Goal: Transaction & Acquisition: Download file/media

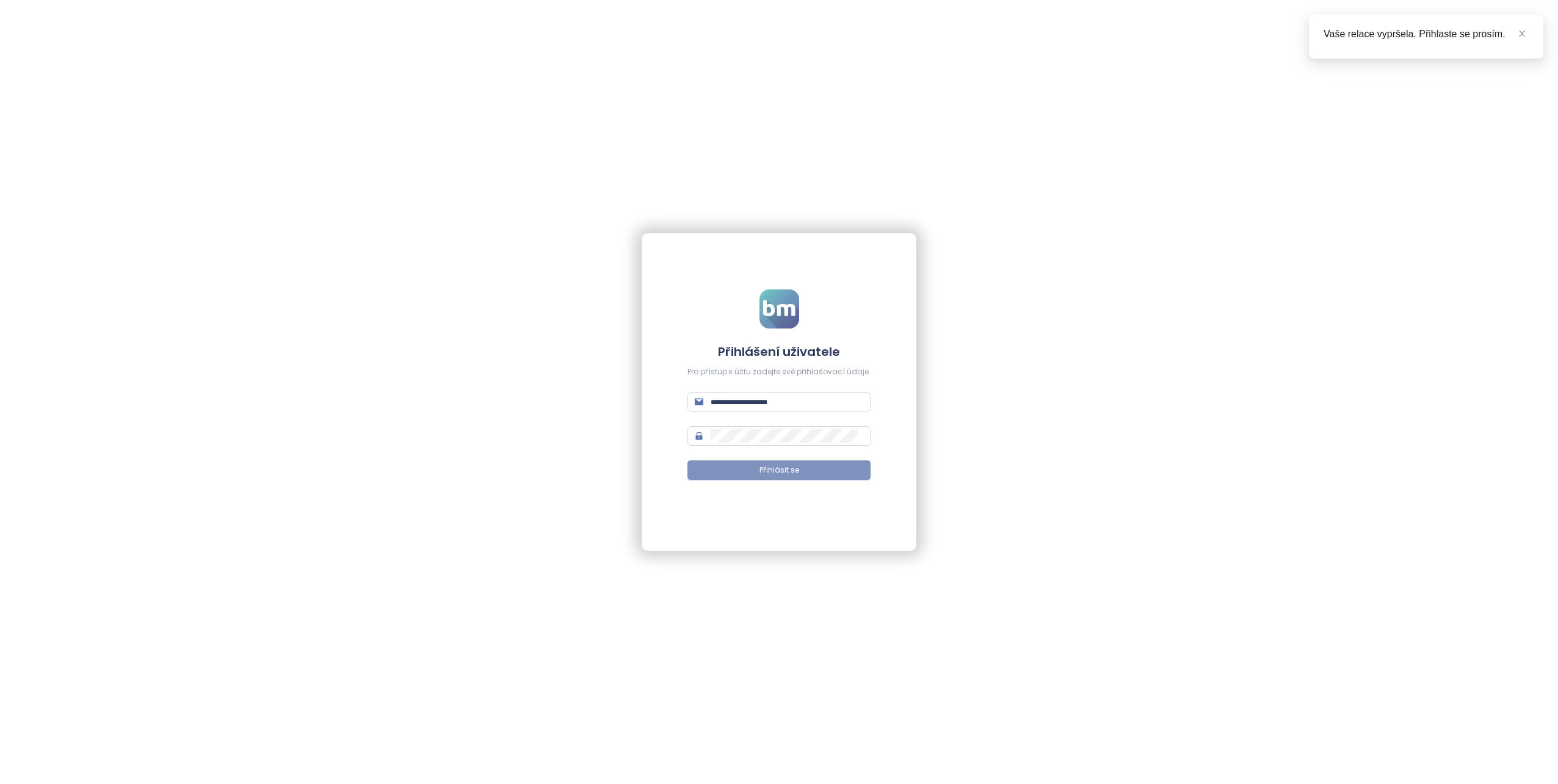
type input "**********"
click at [737, 463] on button "Přihlásit se" at bounding box center [779, 470] width 183 height 20
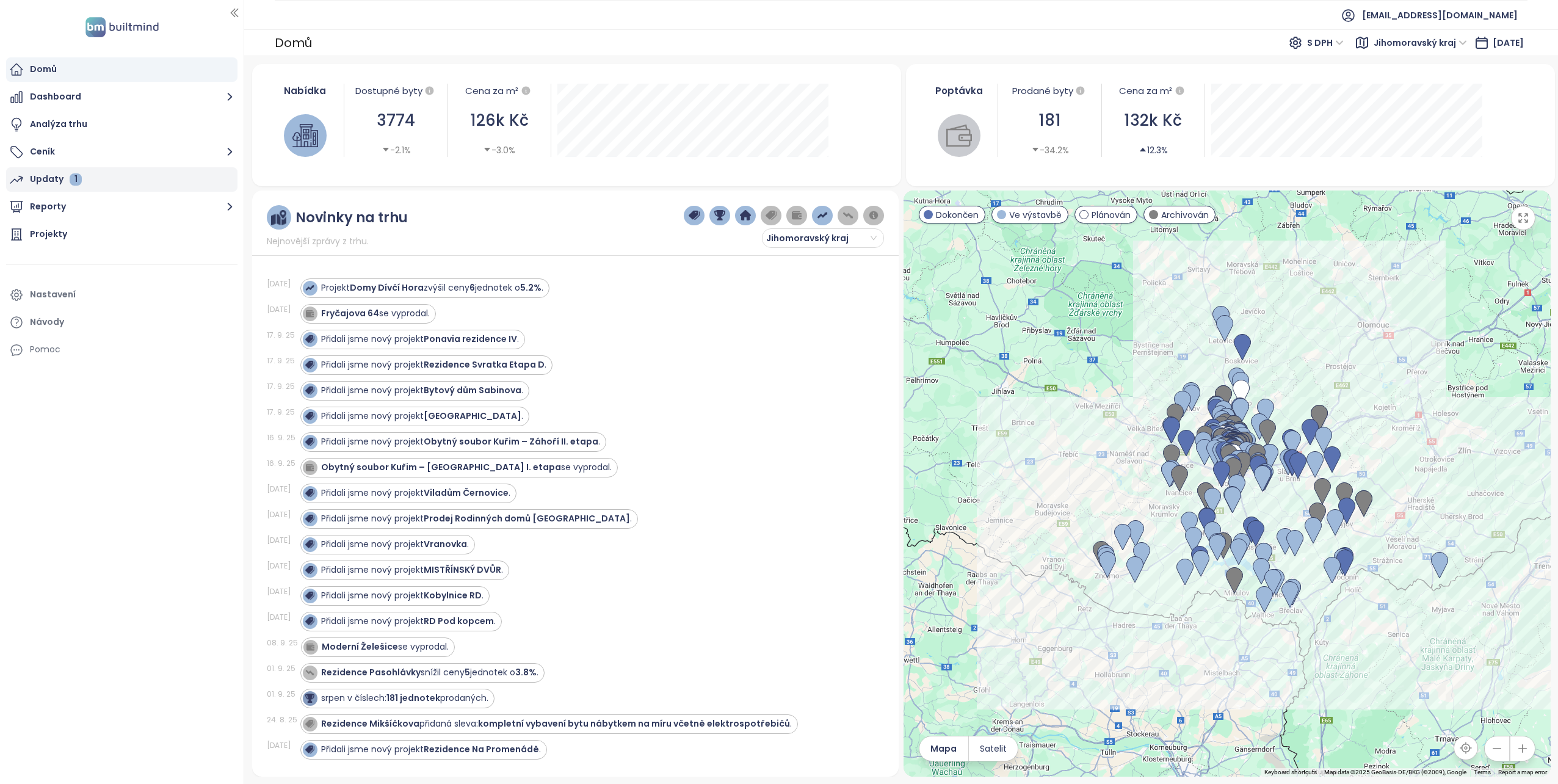
click at [30, 179] on div "Updaty 1" at bounding box center [56, 178] width 52 height 15
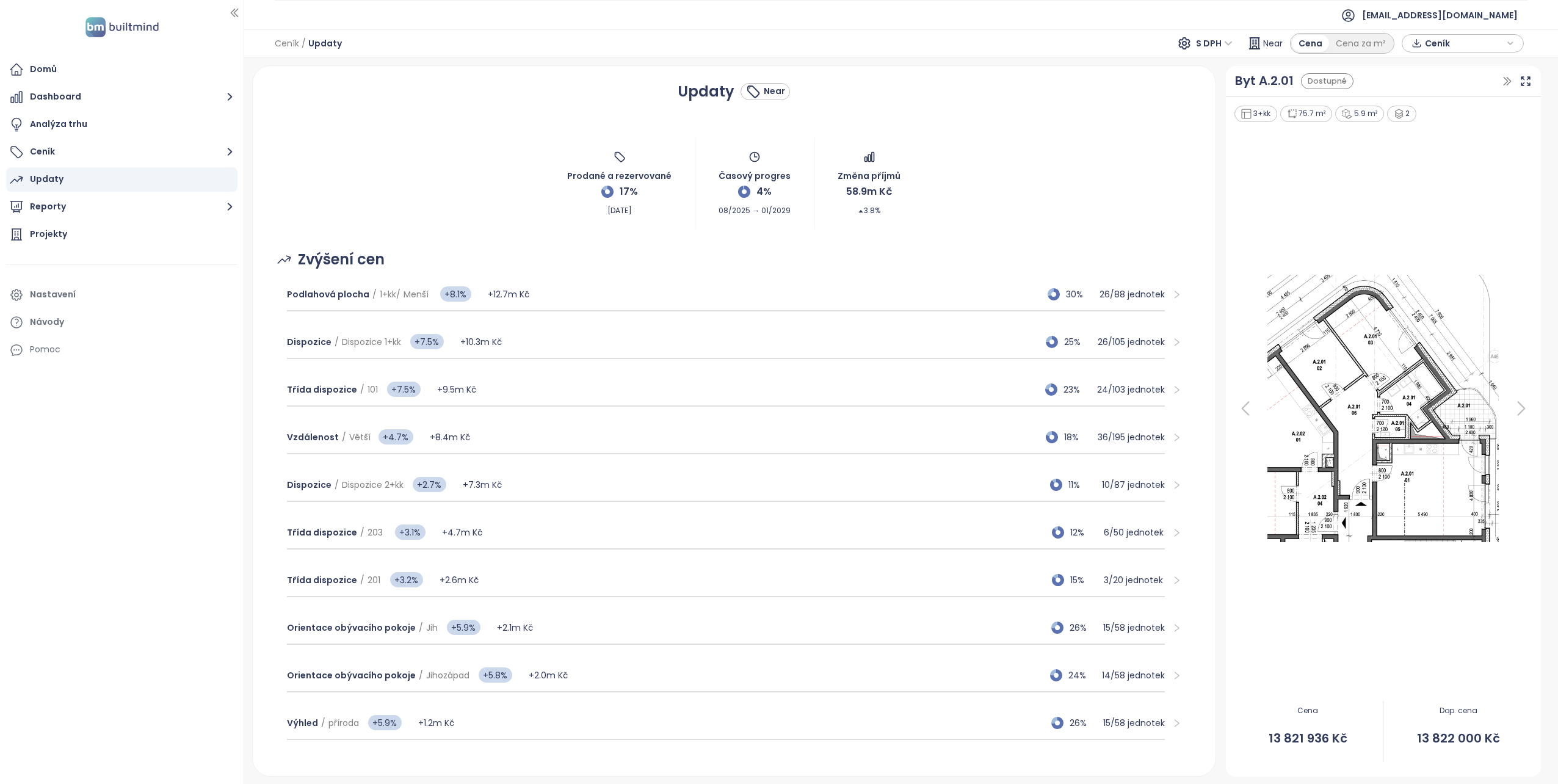
click at [1491, 43] on span "Ceník" at bounding box center [1464, 43] width 78 height 18
click at [1439, 63] on span "XLSX" at bounding box center [1444, 66] width 33 height 18
click at [1443, 108] on div "CSV" at bounding box center [1468, 110] width 72 height 13
click at [1441, 67] on span "CSV" at bounding box center [1441, 66] width 29 height 18
click at [1453, 132] on div "Realpad CSV" at bounding box center [1468, 130] width 72 height 13
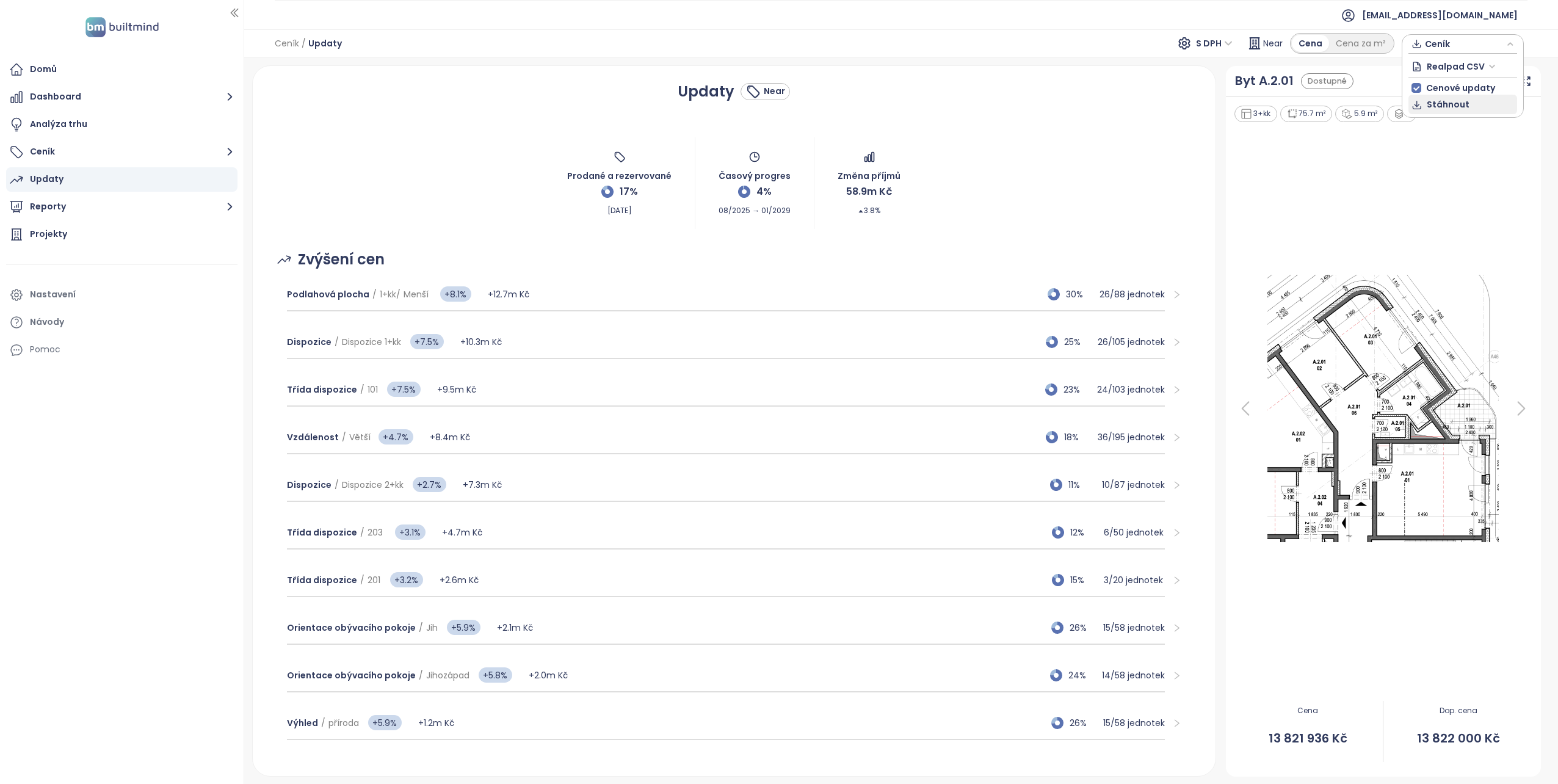
click at [1428, 105] on span "Stáhnout" at bounding box center [1449, 104] width 43 height 13
click at [1457, 44] on span "Ceník" at bounding box center [1464, 43] width 78 height 18
click at [1459, 102] on span "Stáhnout" at bounding box center [1449, 104] width 43 height 13
click at [1455, 87] on div "Byt A.2.01 Dostupné" at bounding box center [1369, 81] width 266 height 19
click at [1434, 47] on span "Ceník" at bounding box center [1464, 43] width 78 height 18
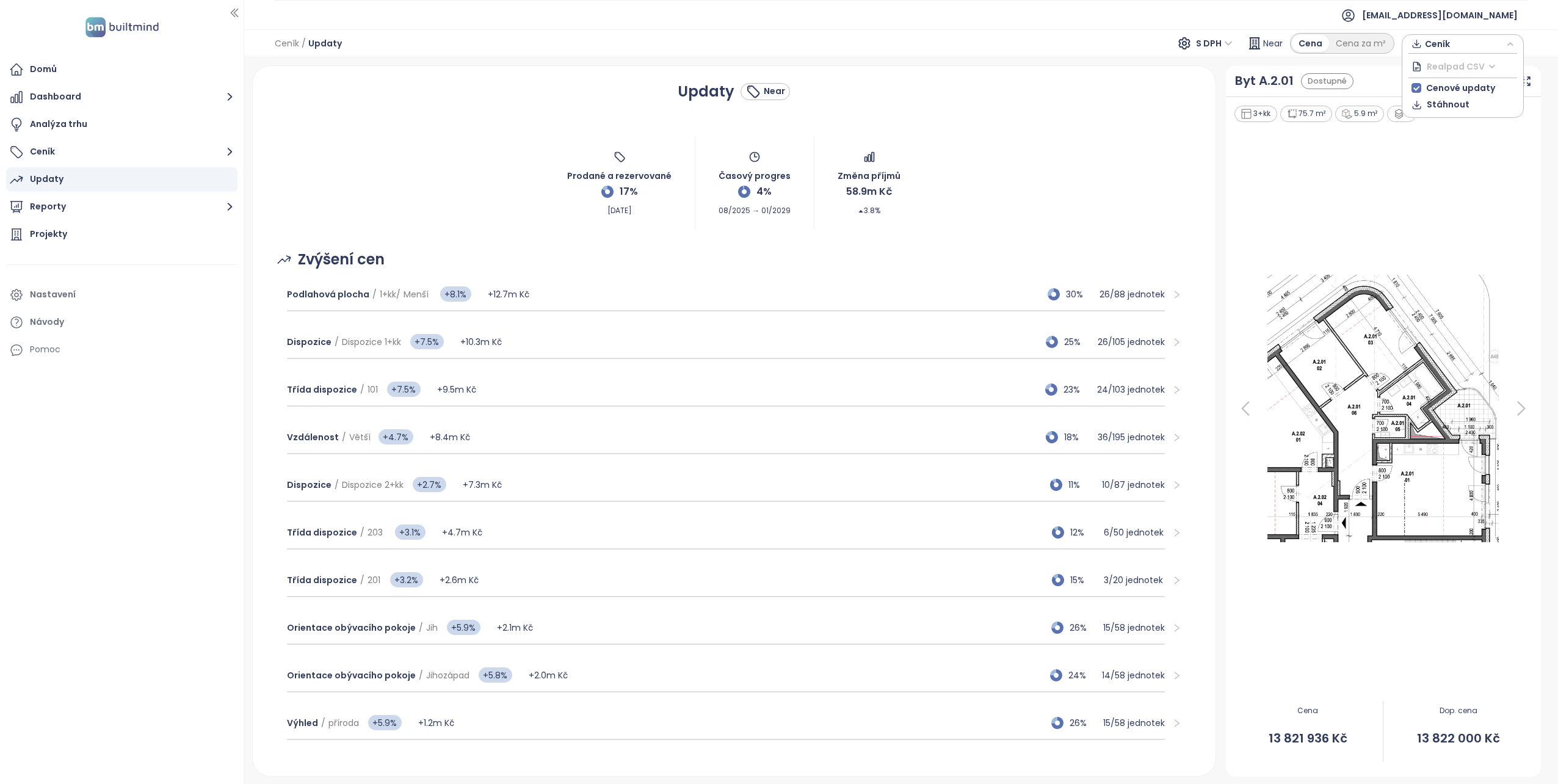
click at [1492, 69] on span "Realpad CSV" at bounding box center [1461, 66] width 69 height 18
click at [1449, 95] on div "XLSX" at bounding box center [1468, 90] width 72 height 13
click at [1449, 105] on span "Stáhnout" at bounding box center [1449, 104] width 43 height 13
